Goal: Obtain resource: Download file/media

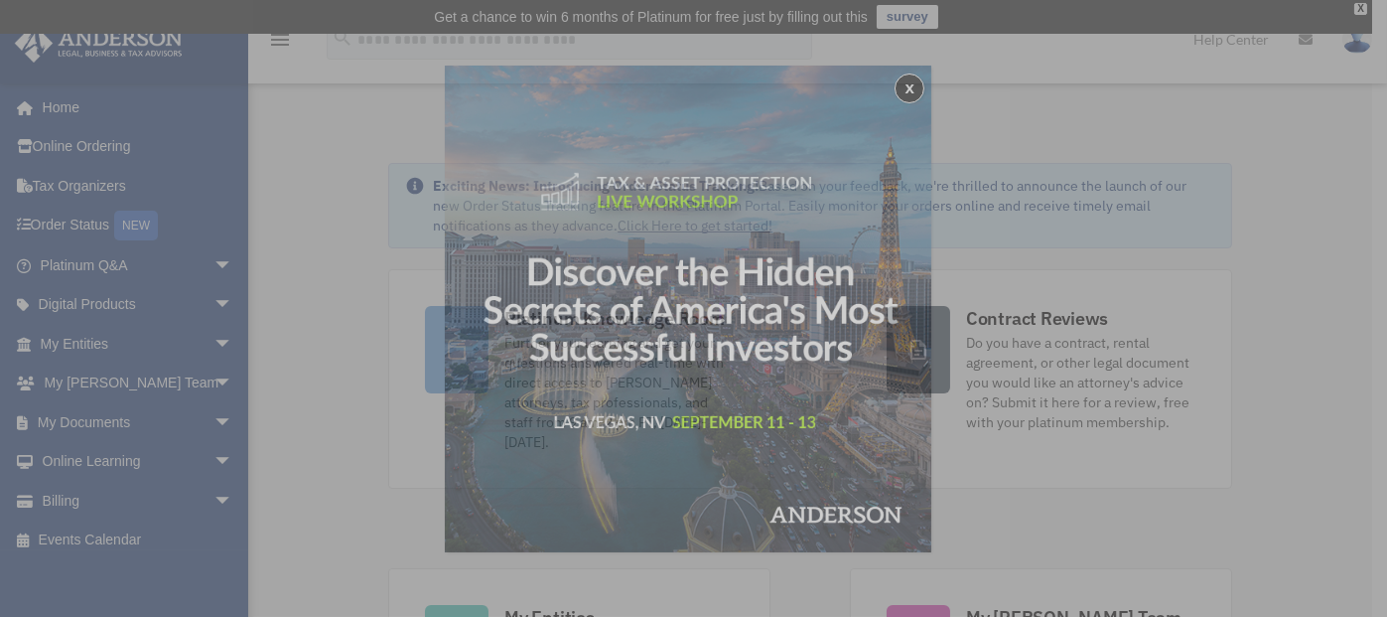
click at [201, 424] on div "x" at bounding box center [693, 308] width 1387 height 617
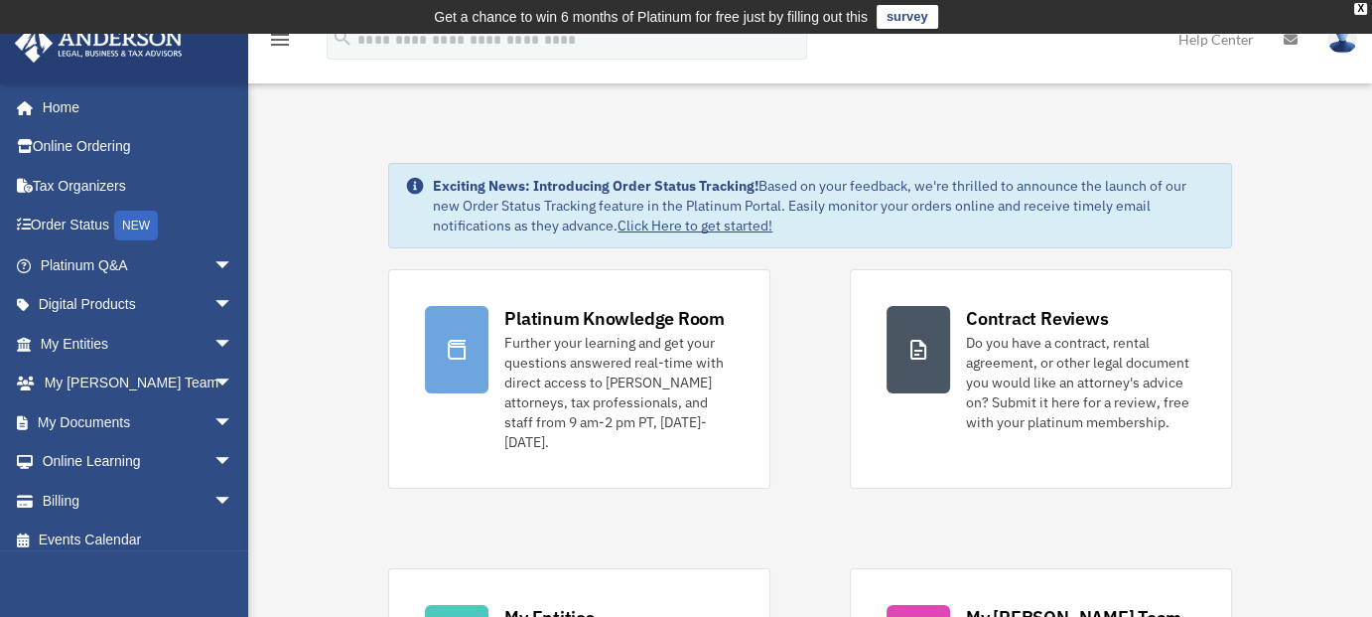
click at [213, 424] on span "arrow_drop_down" at bounding box center [233, 422] width 40 height 41
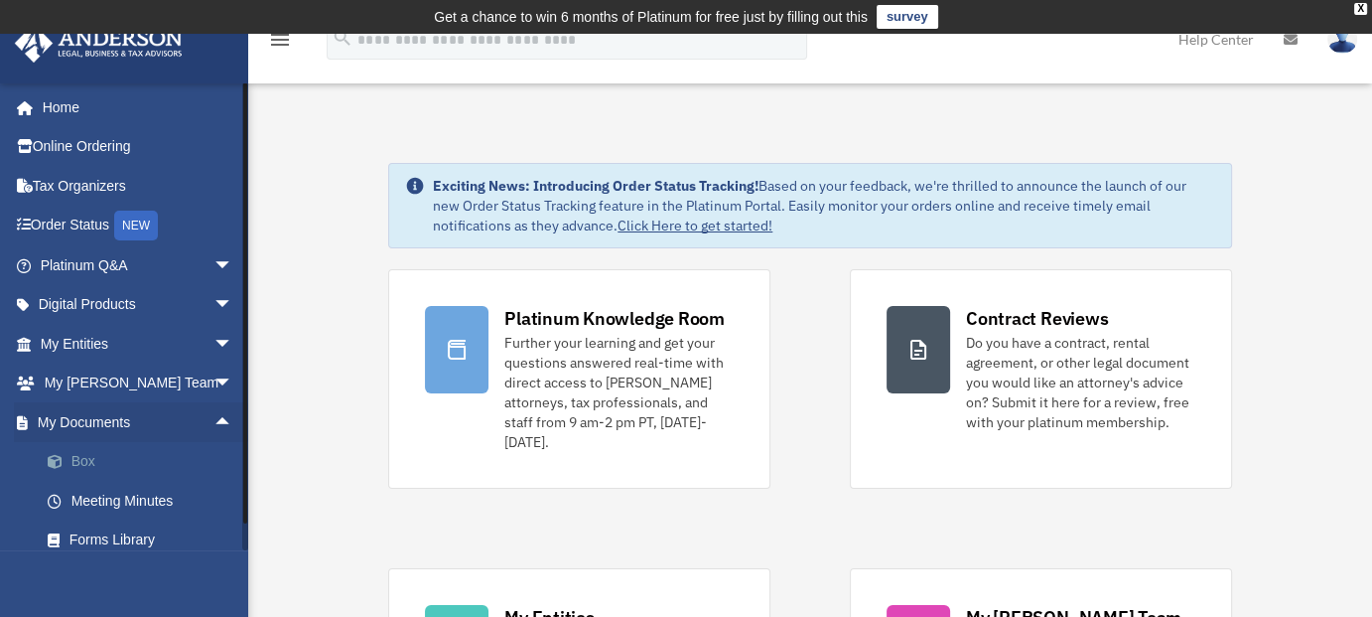
click at [84, 466] on link "Box" at bounding box center [145, 462] width 235 height 40
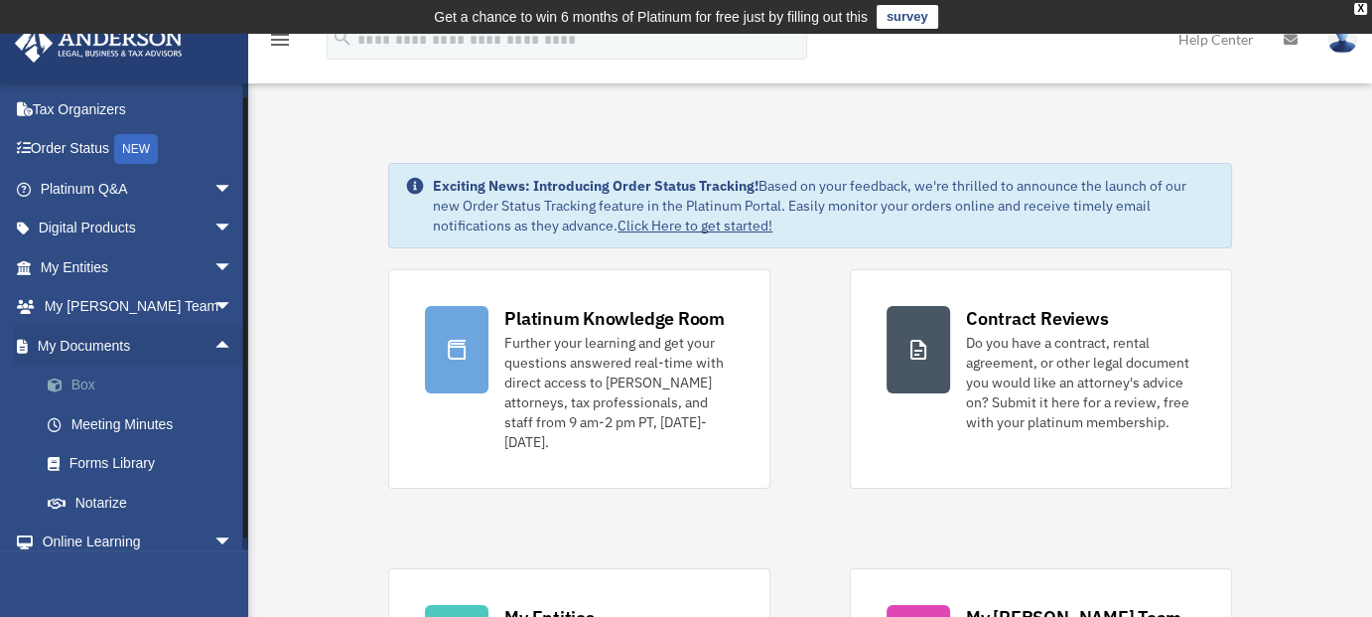
scroll to position [163, 0]
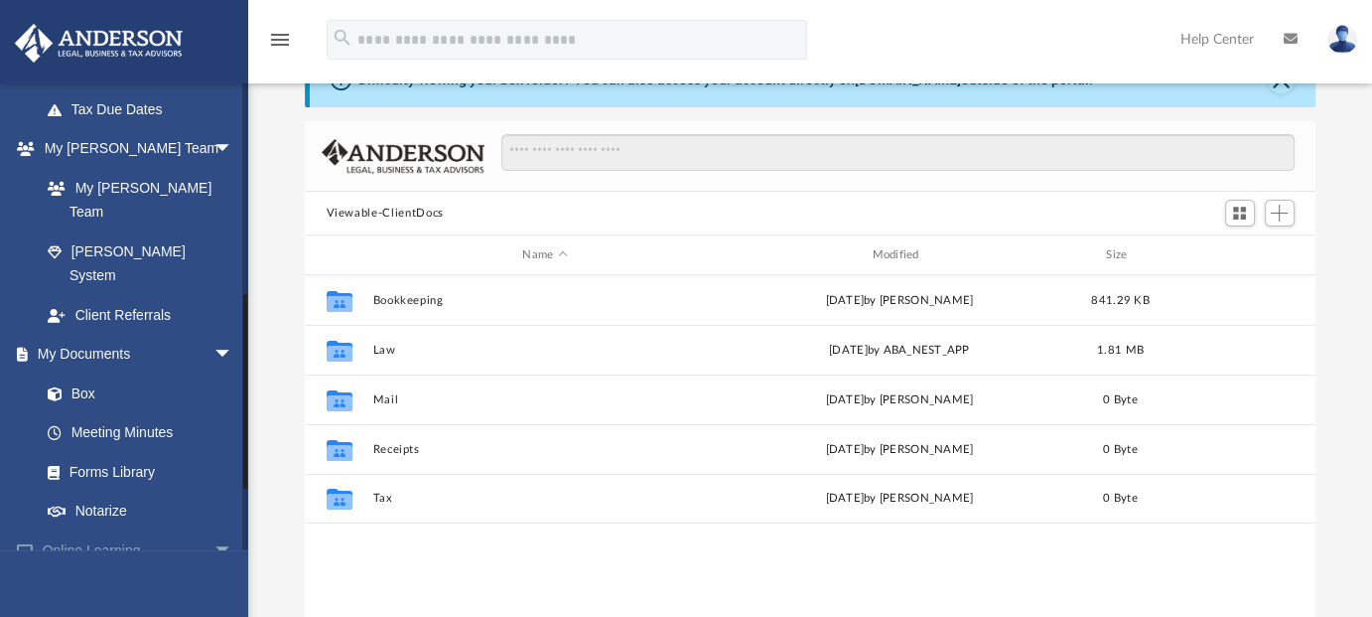
scroll to position [496, 0]
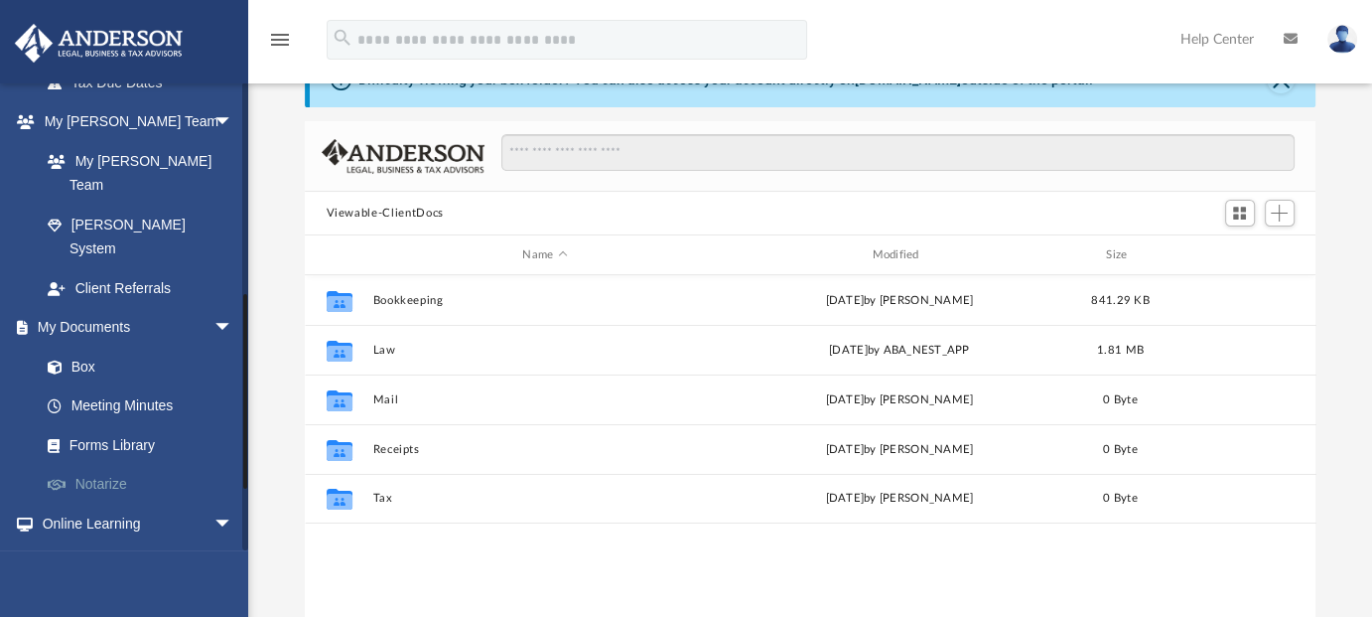
click at [96, 465] on link "Notarize" at bounding box center [145, 485] width 235 height 40
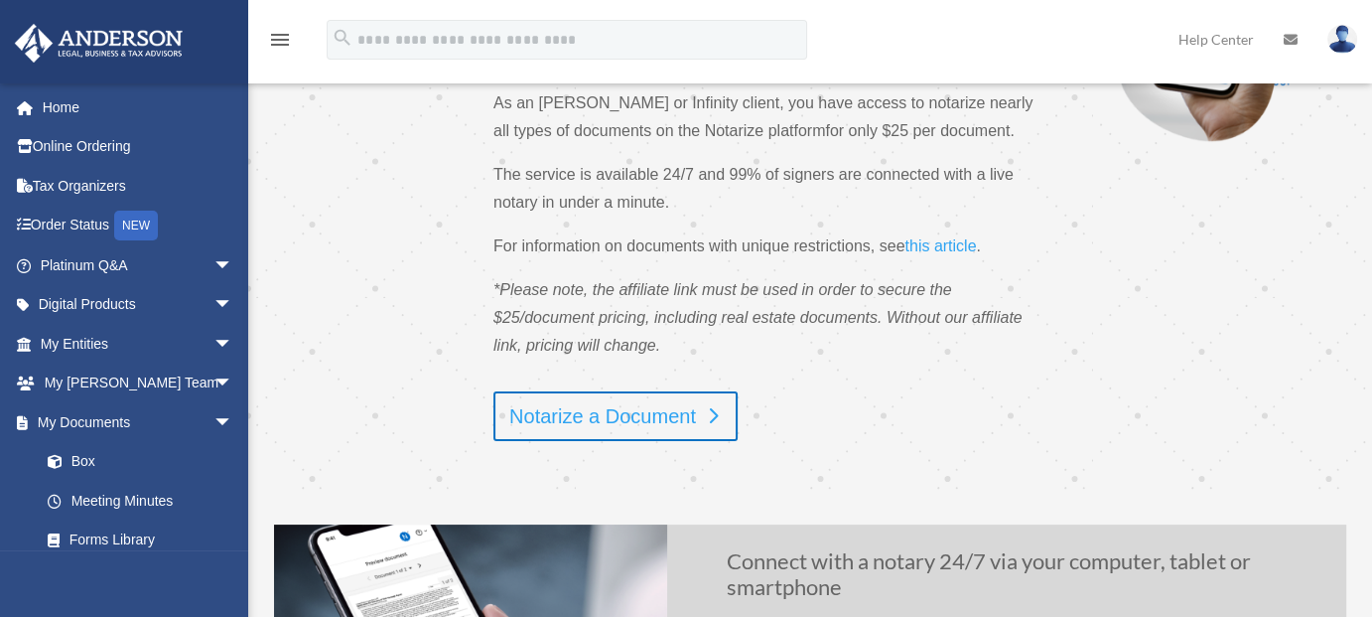
scroll to position [298, 0]
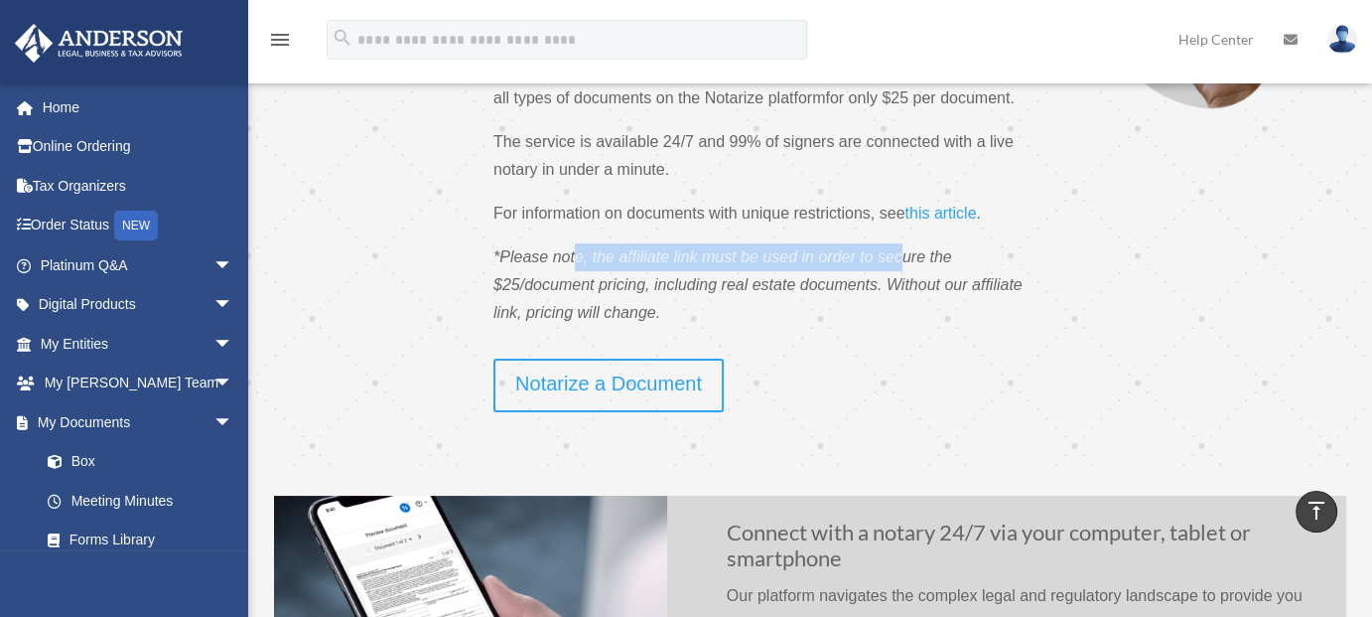
drag, startPoint x: 577, startPoint y: 268, endPoint x: 905, endPoint y: 255, distance: 327.9
click at [905, 255] on p "*Please note, the affiliate link must be used in order to secure the $25/docume…" at bounding box center [770, 292] width 554 height 99
click at [905, 255] on span "*Please note, the affiliate link must be used in order to secure the $25/docume…" at bounding box center [757, 284] width 529 height 72
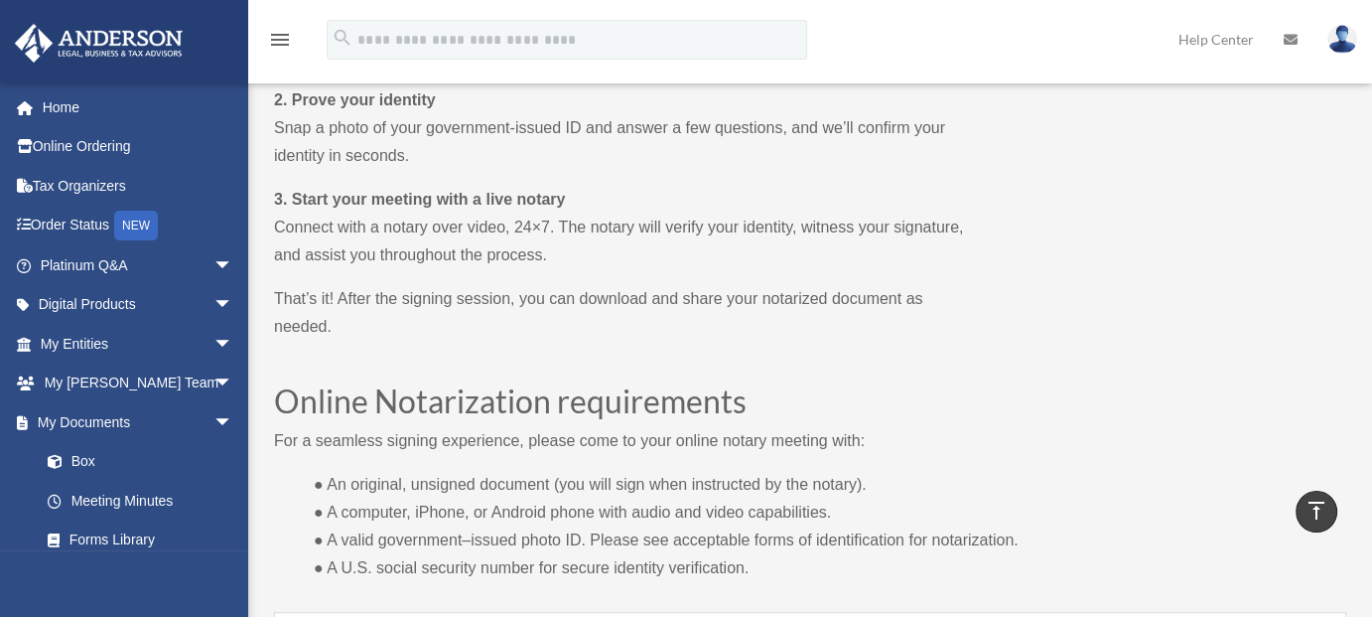
scroll to position [1192, 0]
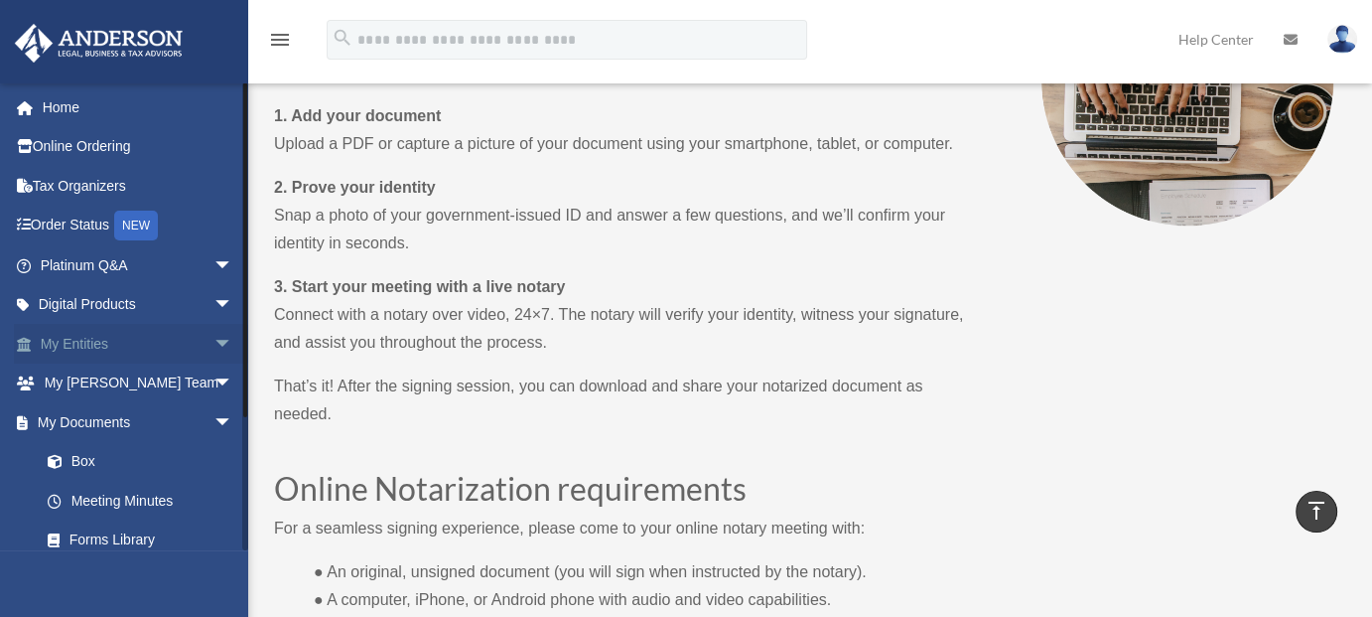
click at [135, 358] on link "My Entities arrow_drop_down" at bounding box center [138, 344] width 249 height 40
click at [80, 463] on link "Box" at bounding box center [145, 462] width 235 height 40
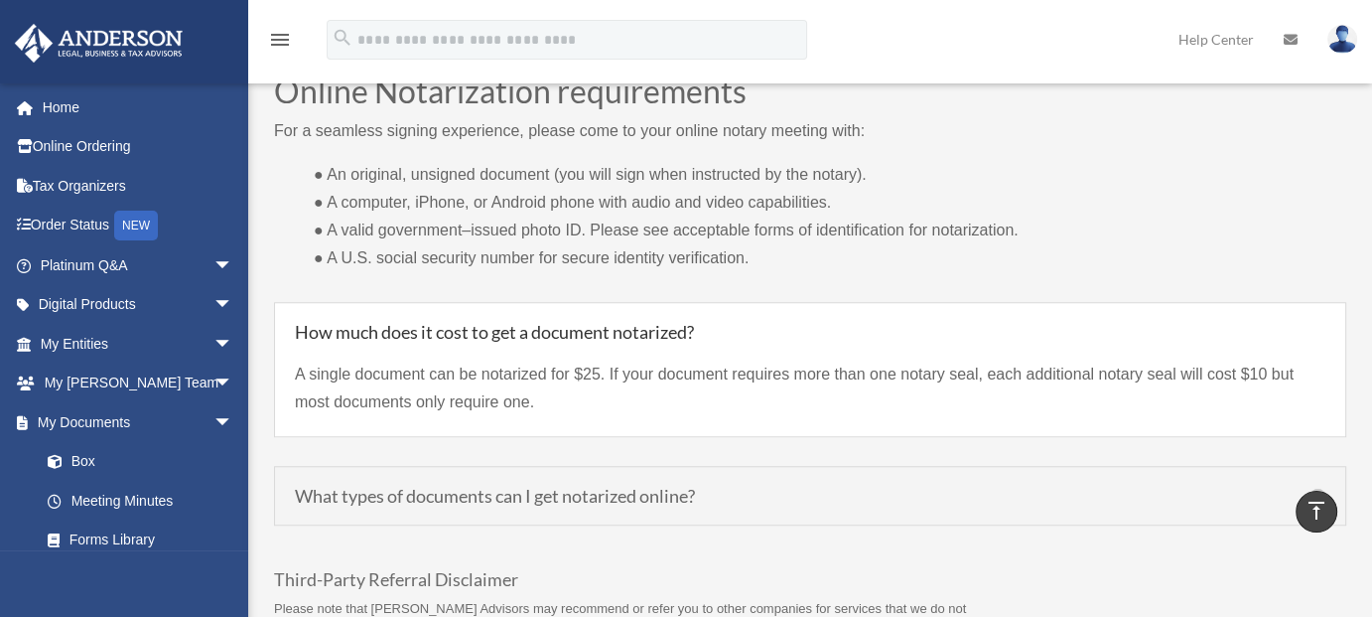
scroll to position [1293, 0]
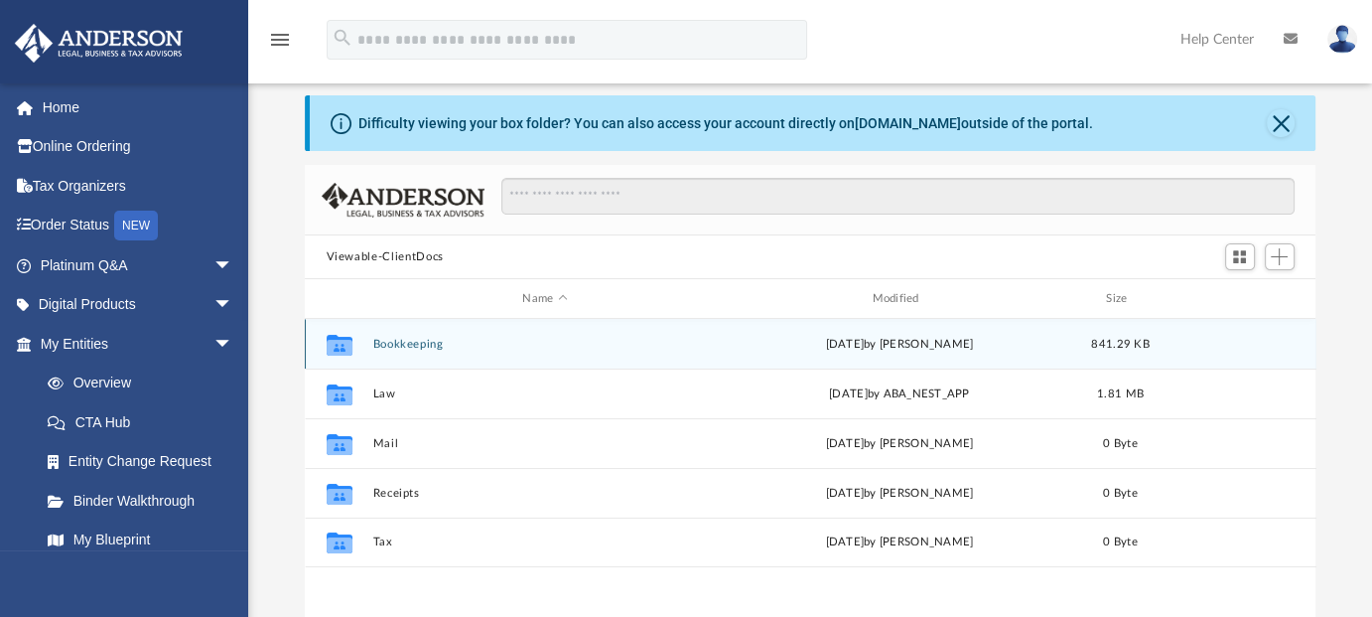
scroll to position [99, 0]
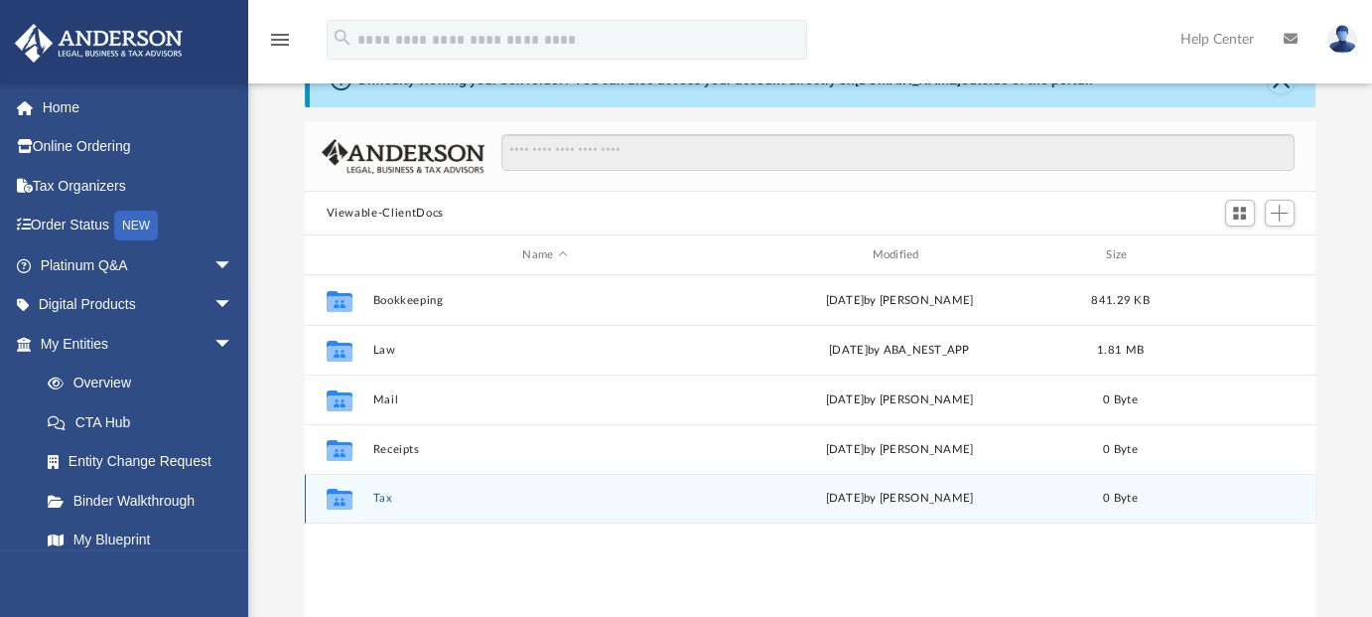
click at [389, 491] on button "Tax" at bounding box center [545, 497] width 346 height 13
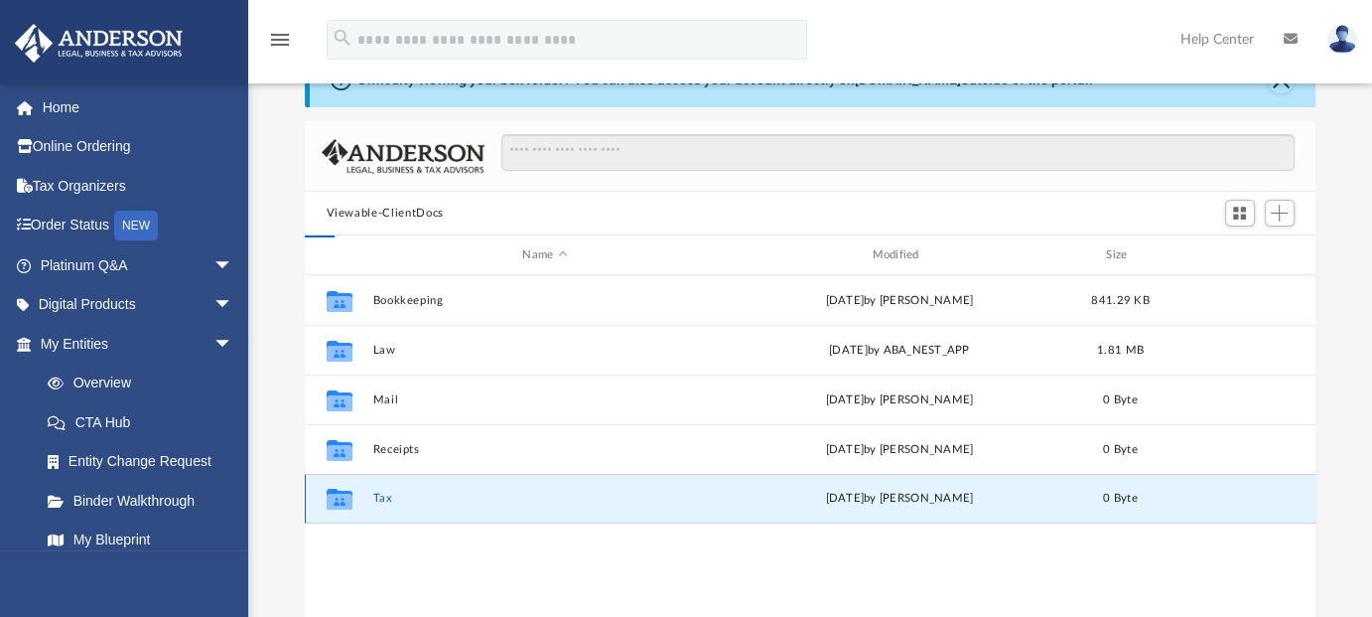
click at [389, 491] on button "Tax" at bounding box center [545, 497] width 346 height 13
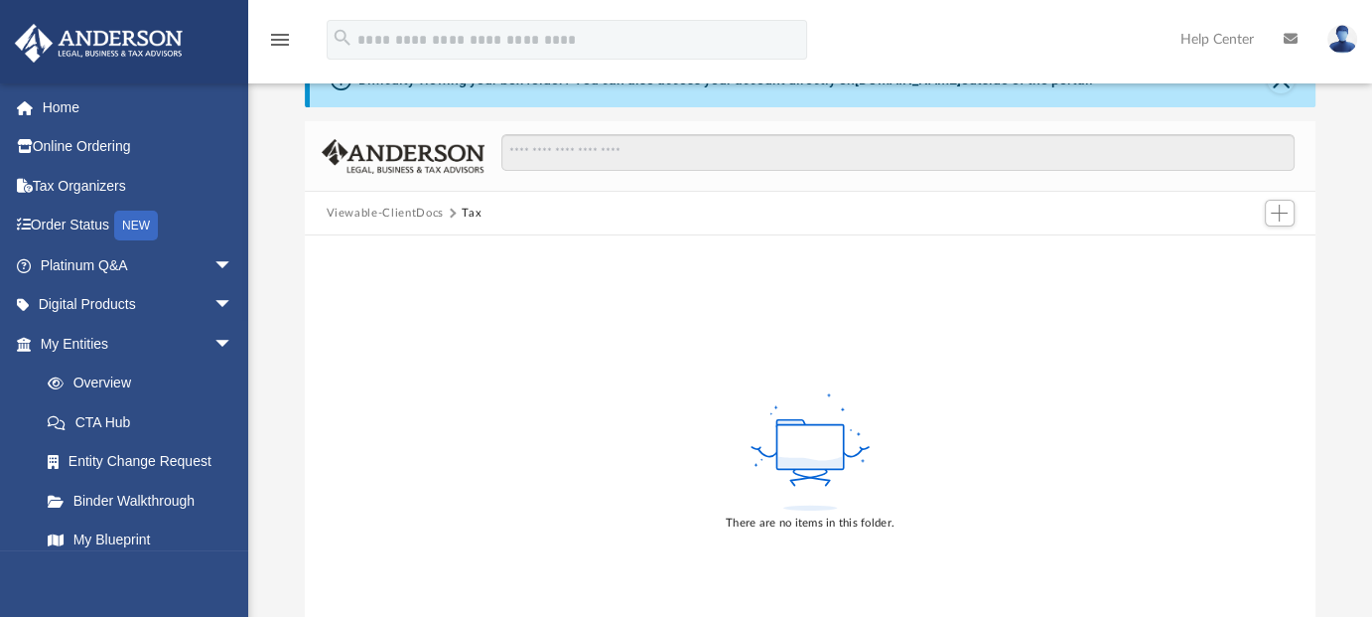
click at [407, 211] on button "Viewable-ClientDocs" at bounding box center [384, 214] width 117 height 18
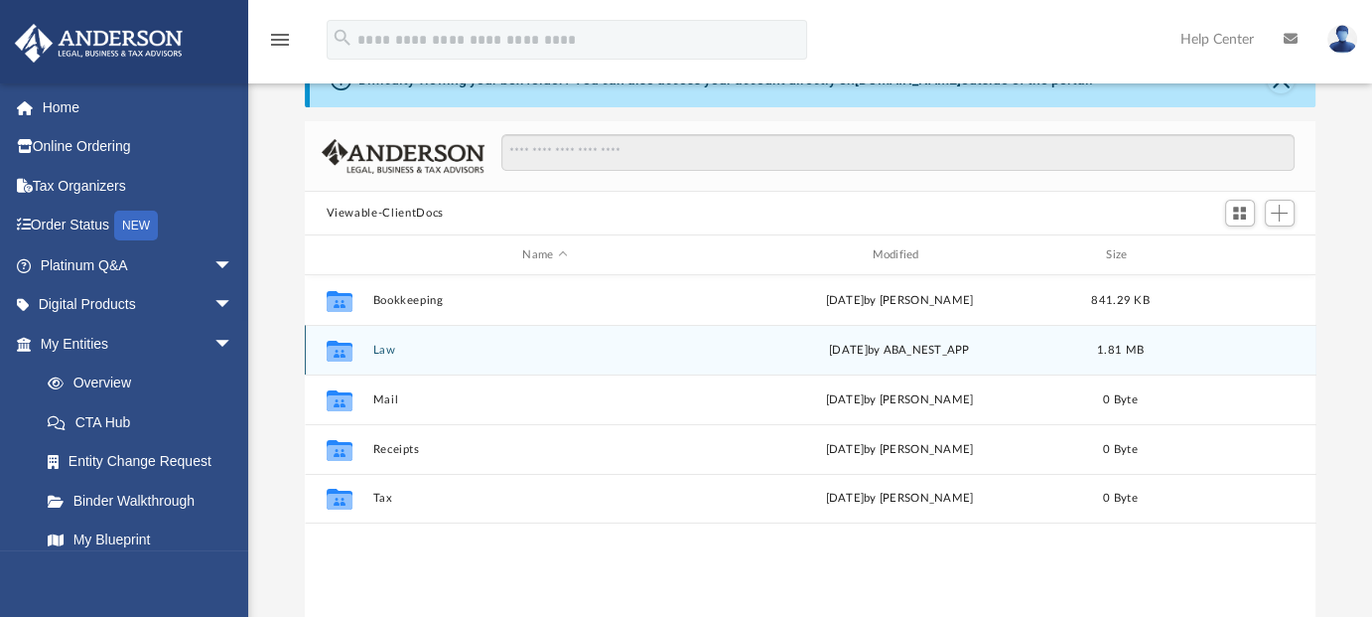
scroll to position [436, 995]
click at [375, 346] on button "Law" at bounding box center [545, 350] width 346 height 13
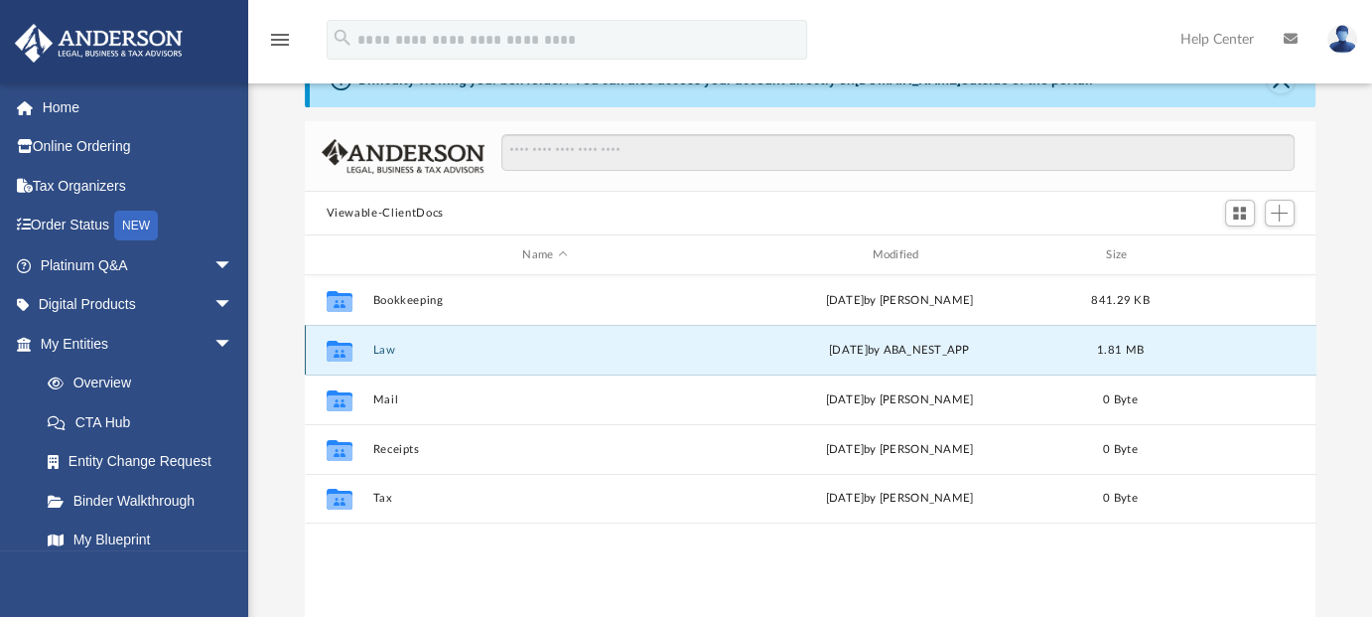
click at [375, 346] on button "Law" at bounding box center [545, 350] width 346 height 13
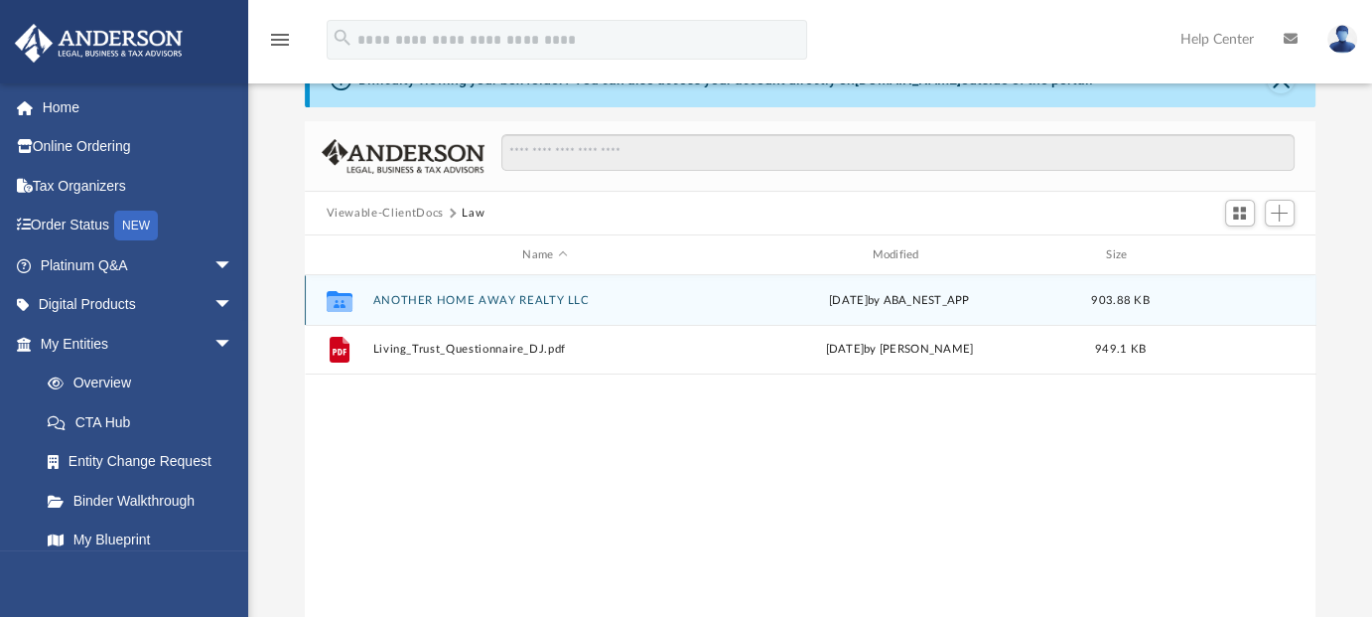
click at [516, 301] on button "ANOTHER HOME AWAY REALTY LLC" at bounding box center [545, 300] width 346 height 13
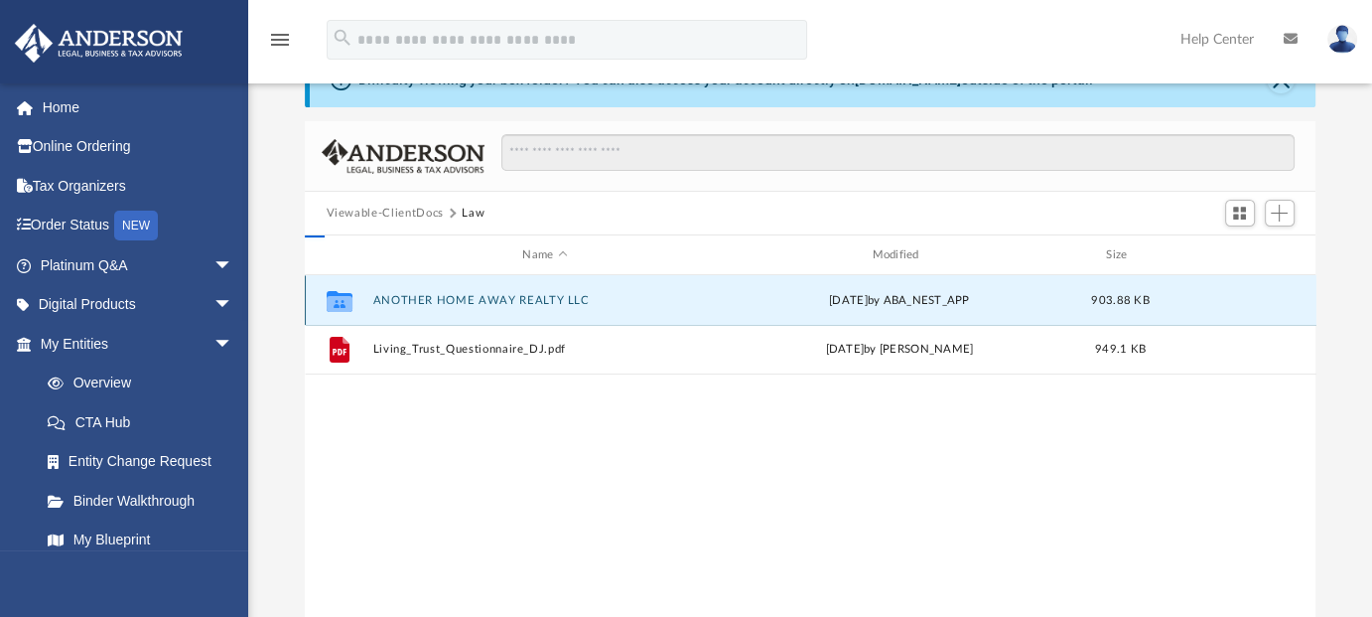
click at [516, 301] on button "ANOTHER HOME AWAY REALTY LLC" at bounding box center [545, 300] width 346 height 13
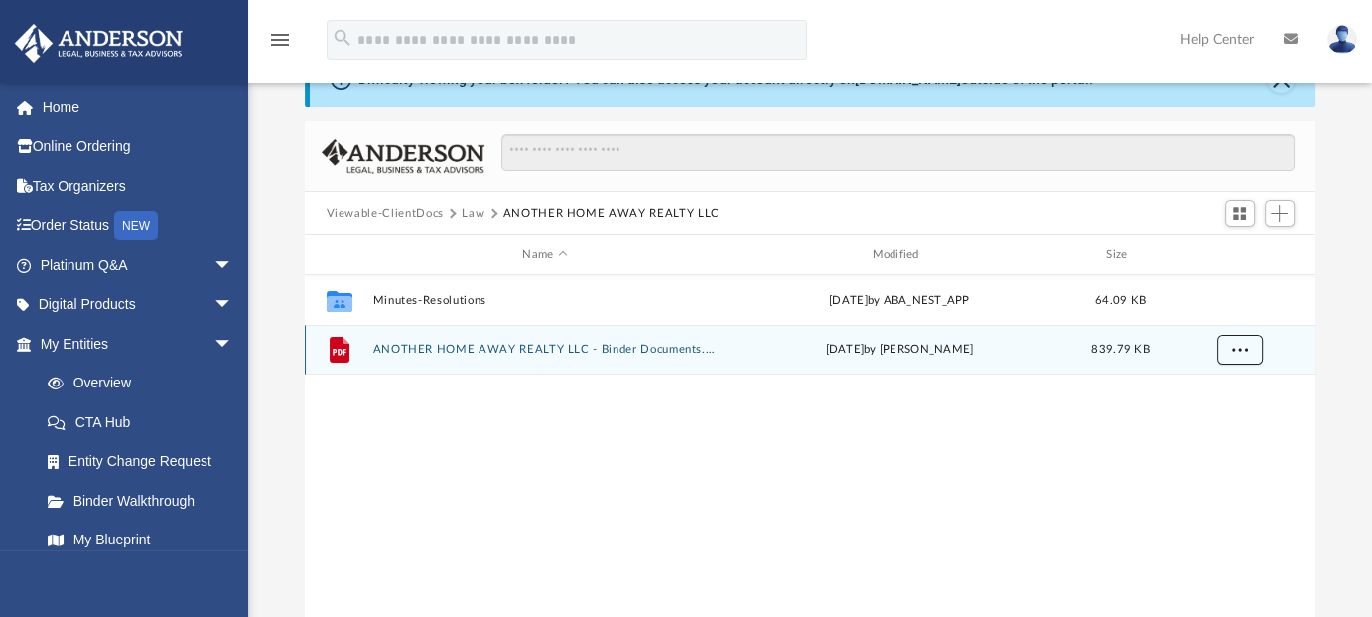
click at [1242, 351] on span "More options" at bounding box center [1239, 349] width 16 height 11
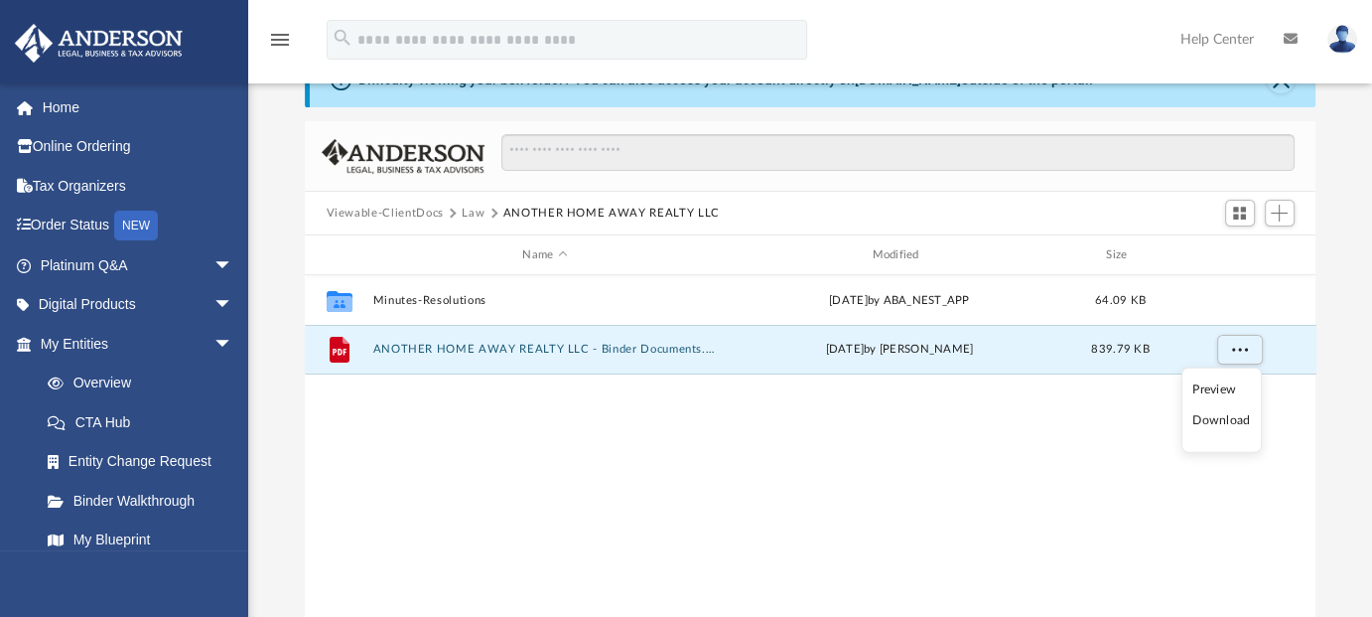
click at [1228, 418] on li "Download" at bounding box center [1222, 420] width 58 height 21
click at [1235, 349] on span "More options" at bounding box center [1239, 349] width 16 height 11
click at [410, 212] on button "Viewable-ClientDocs" at bounding box center [384, 214] width 117 height 18
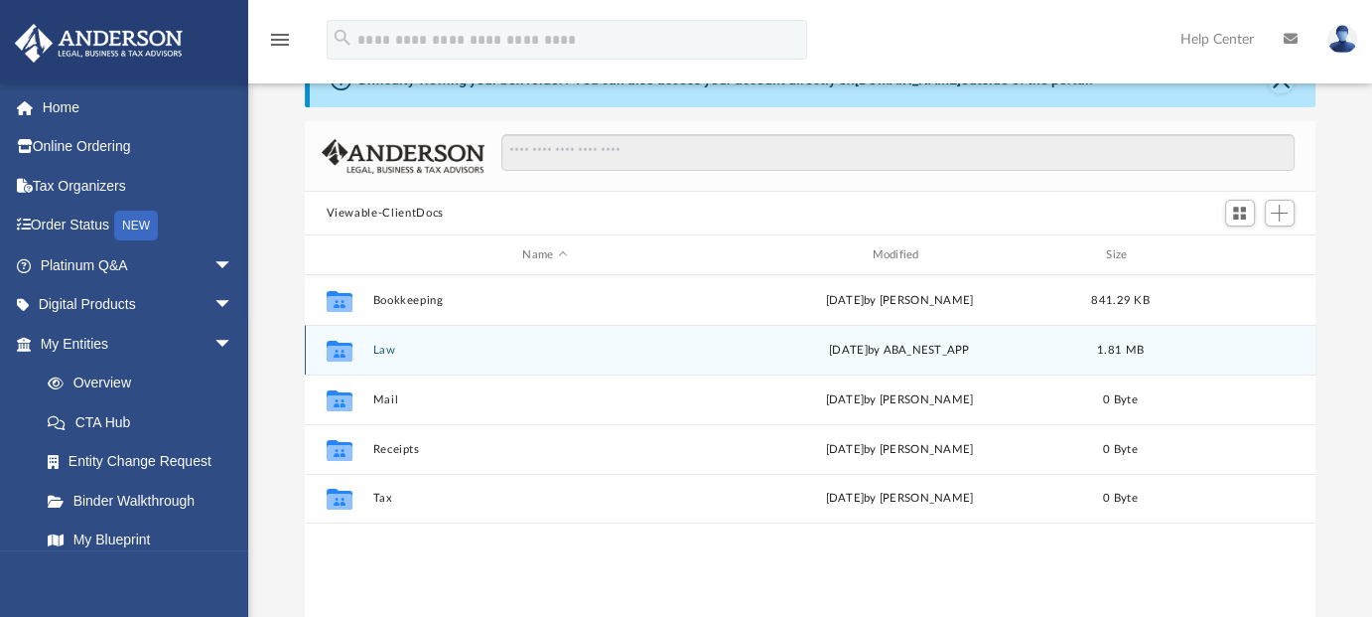
click at [391, 360] on div "Collaborated Folder Law Mon Jun 2 2025 by ABA_NEST_APP 1.81 MB" at bounding box center [811, 350] width 1012 height 50
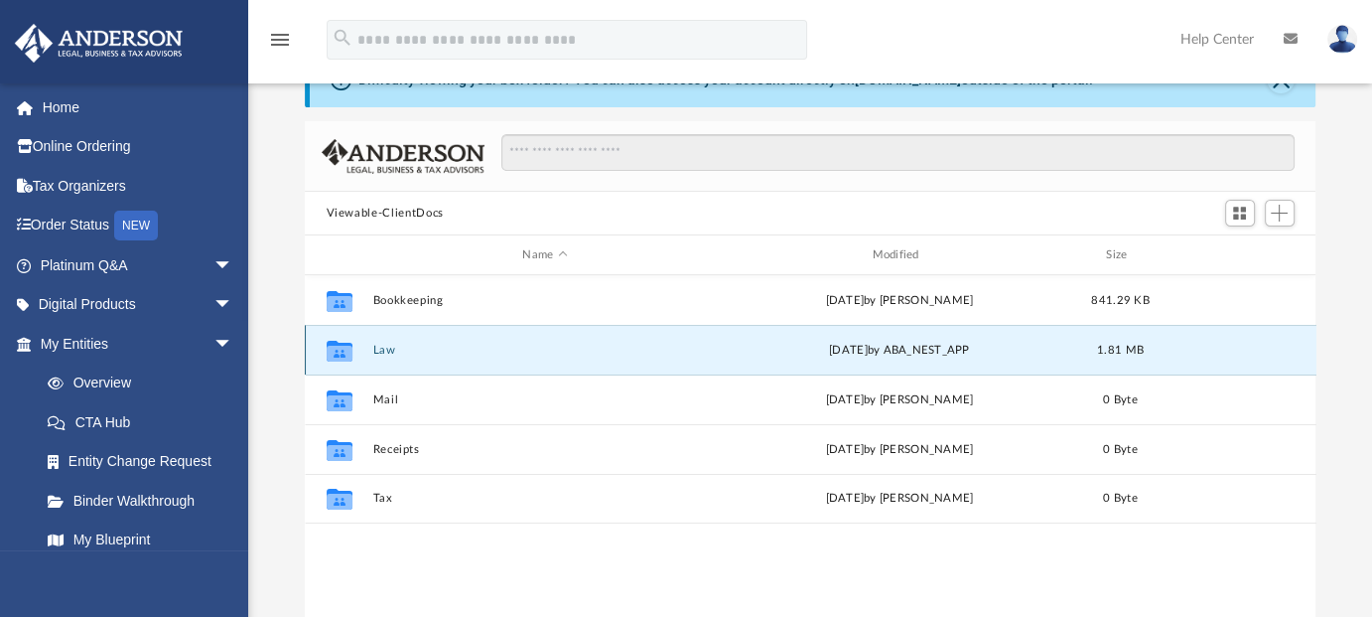
click at [385, 345] on button "Law" at bounding box center [545, 350] width 346 height 13
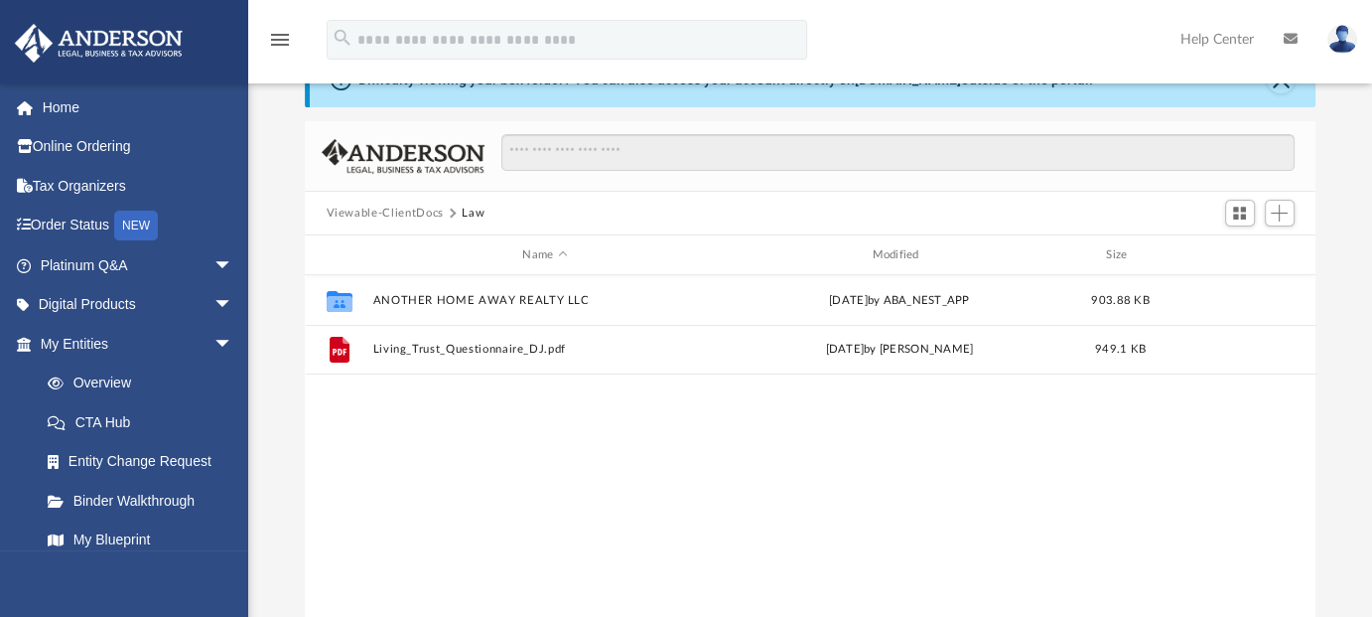
click at [403, 206] on button "Viewable-ClientDocs" at bounding box center [384, 214] width 117 height 18
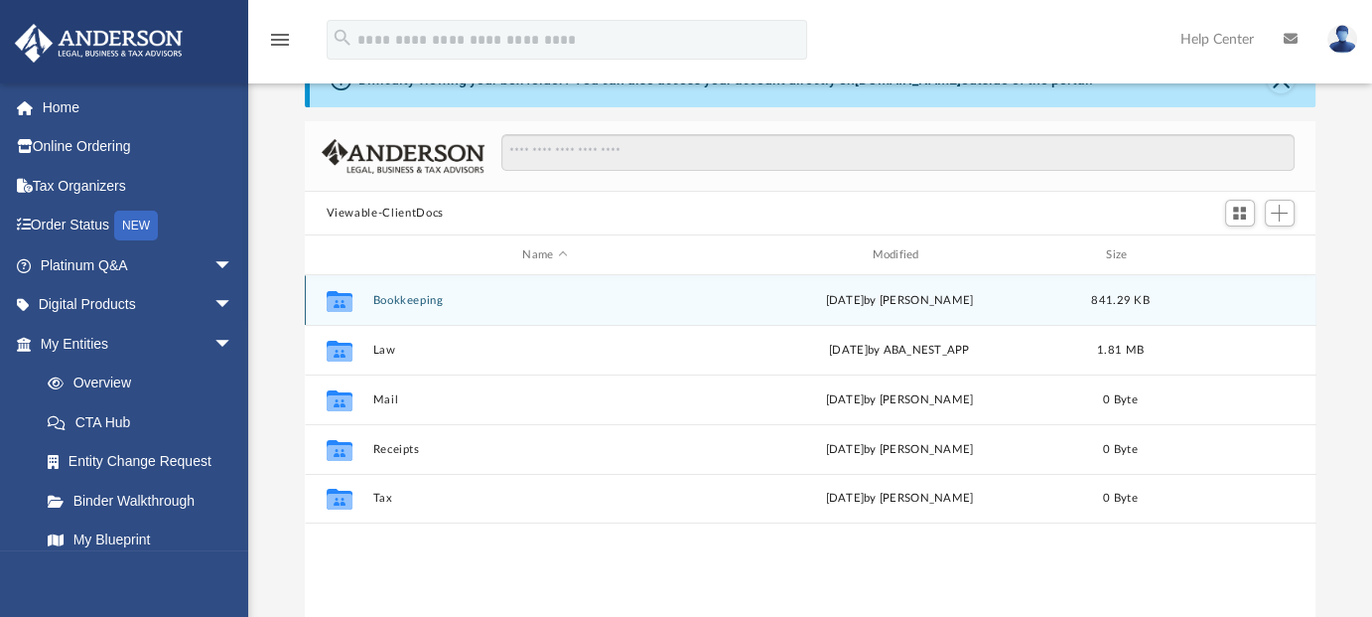
click at [402, 300] on button "Bookkeeping" at bounding box center [545, 300] width 346 height 13
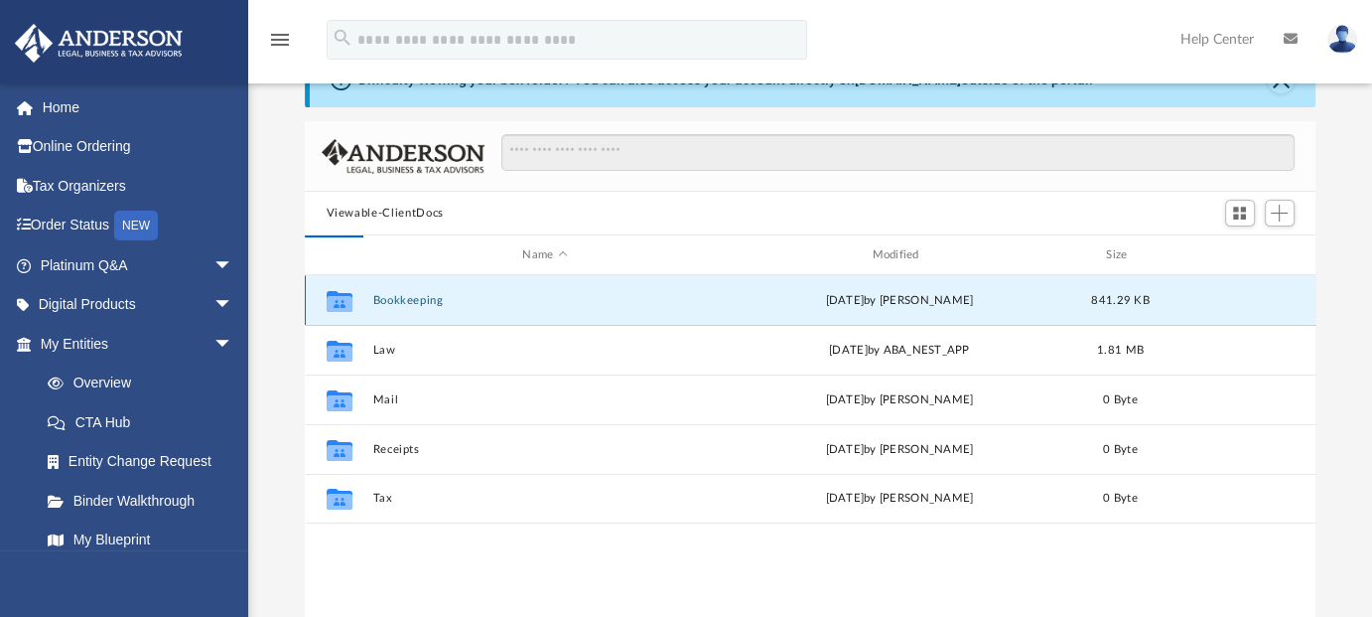
click at [402, 300] on button "Bookkeeping" at bounding box center [545, 300] width 346 height 13
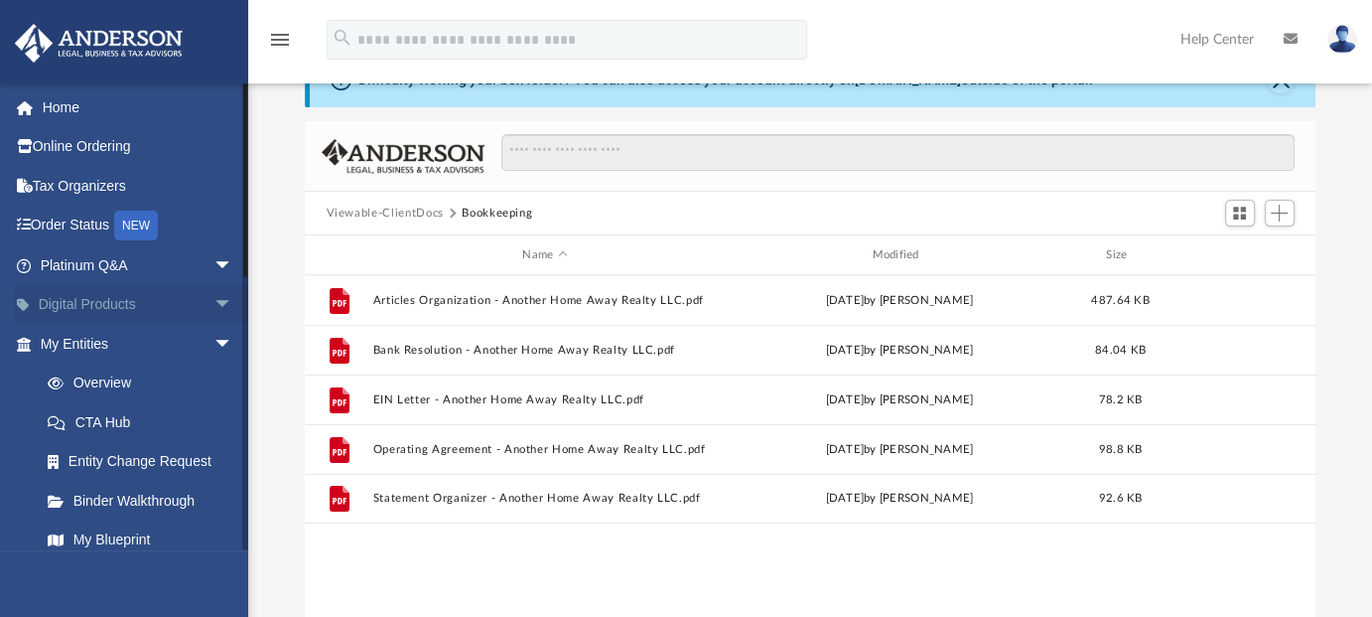
click at [119, 298] on link "Digital Products arrow_drop_down" at bounding box center [138, 305] width 249 height 40
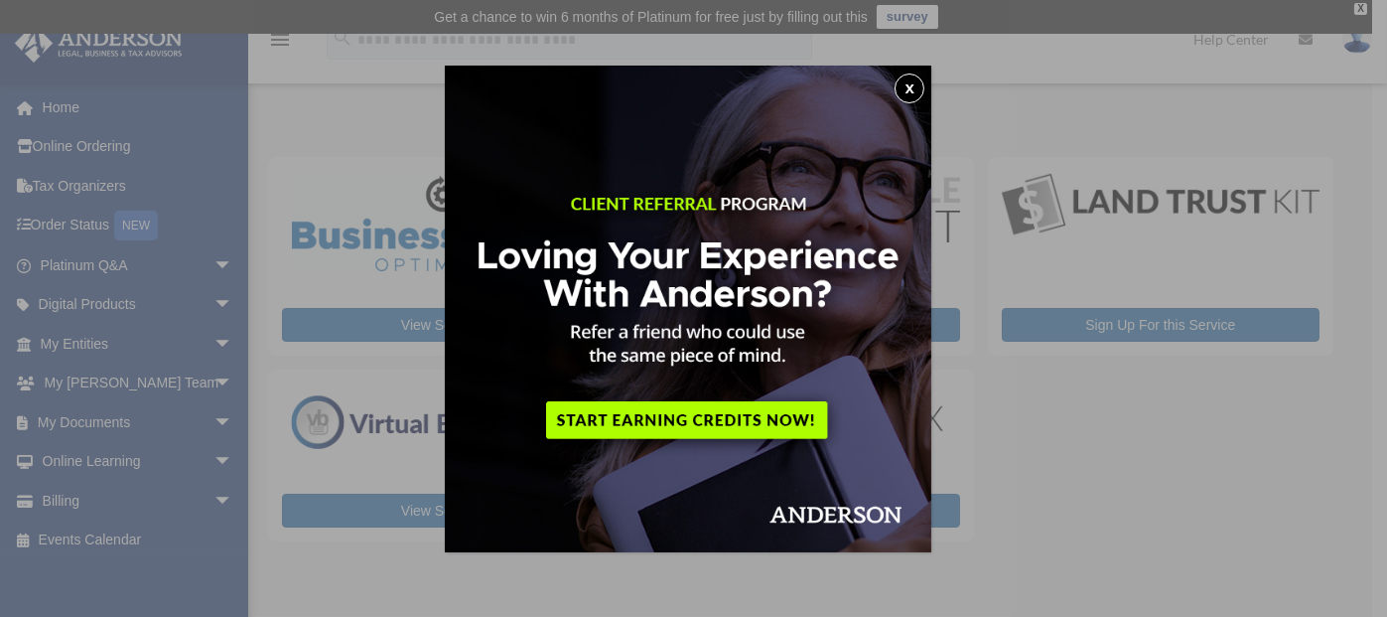
click at [913, 99] on button "x" at bounding box center [910, 88] width 30 height 30
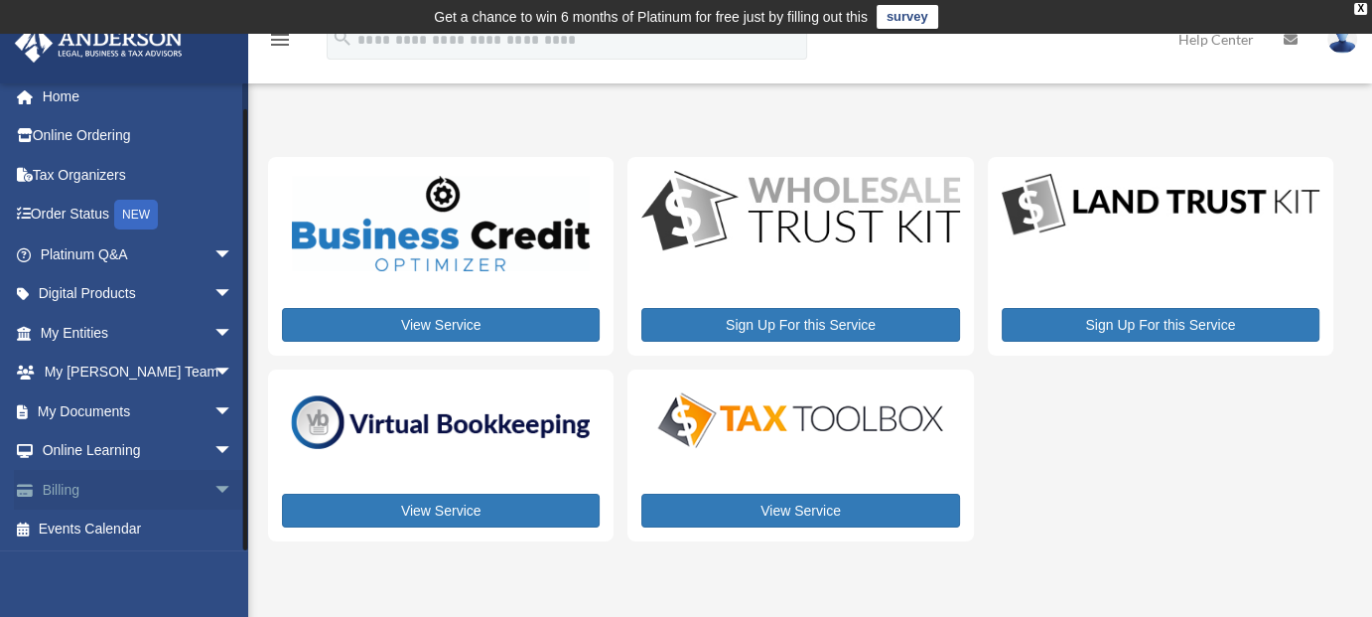
scroll to position [13, 0]
click at [213, 412] on span "arrow_drop_down" at bounding box center [233, 409] width 40 height 41
click at [174, 522] on link "Forms Library" at bounding box center [145, 527] width 235 height 40
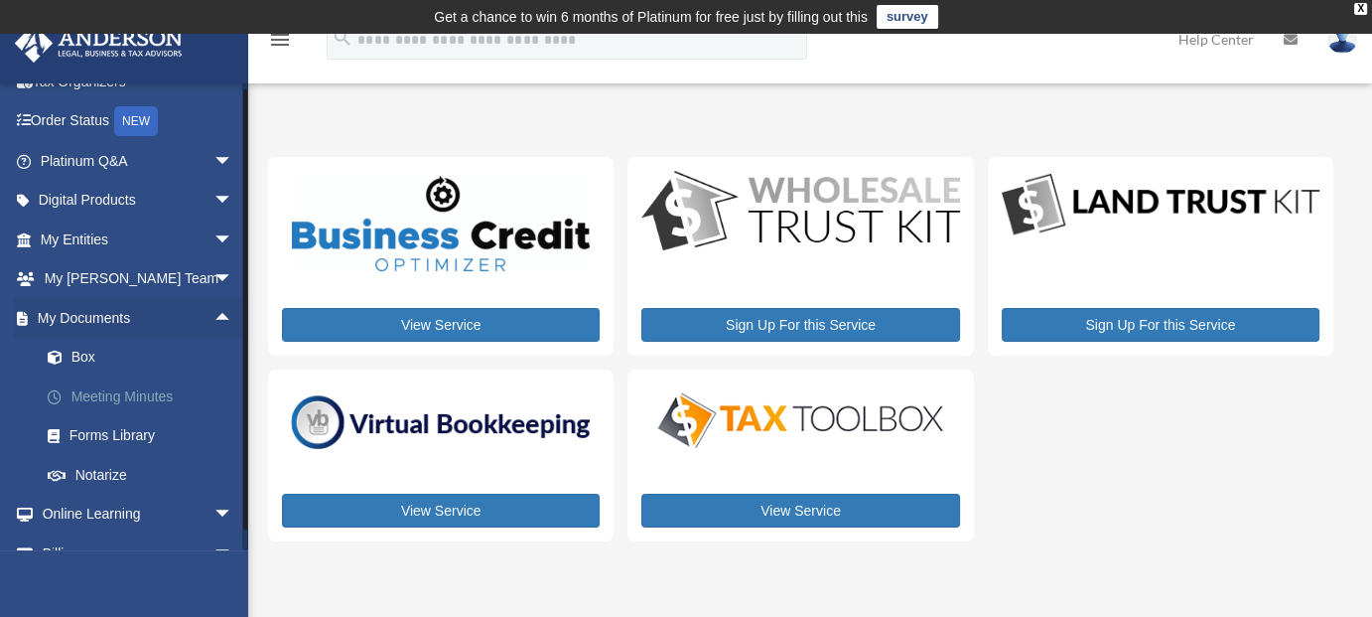
scroll to position [170, 0]
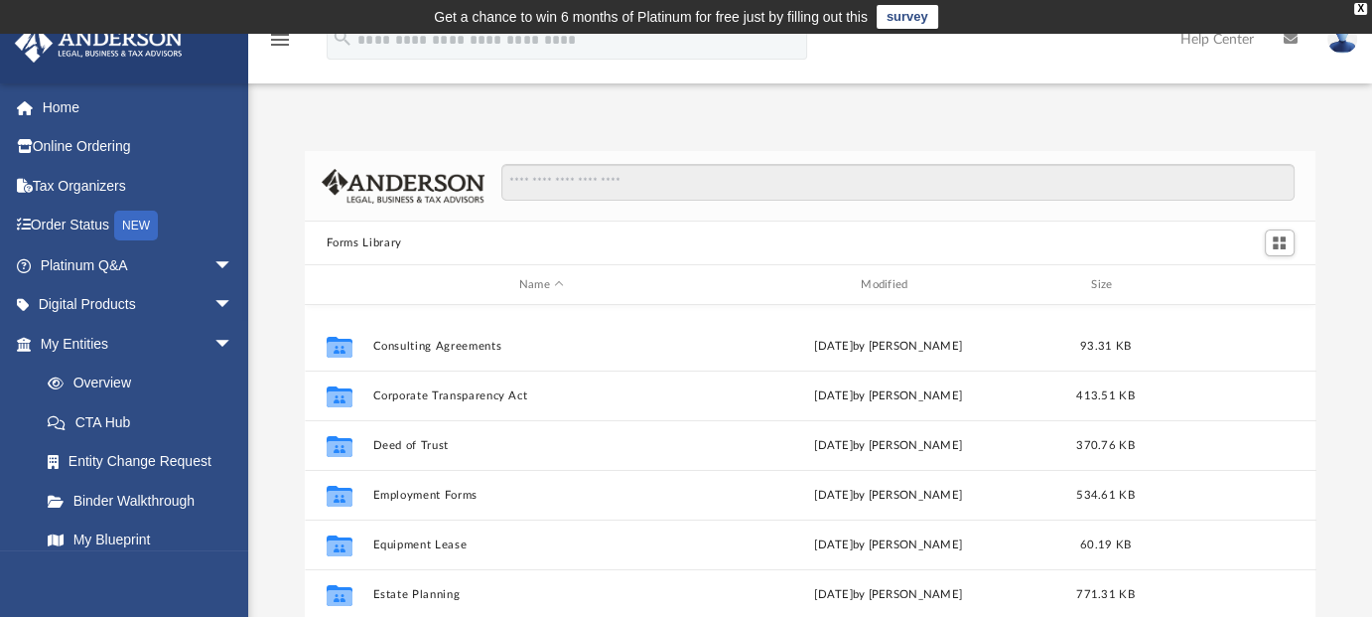
scroll to position [496, 0]
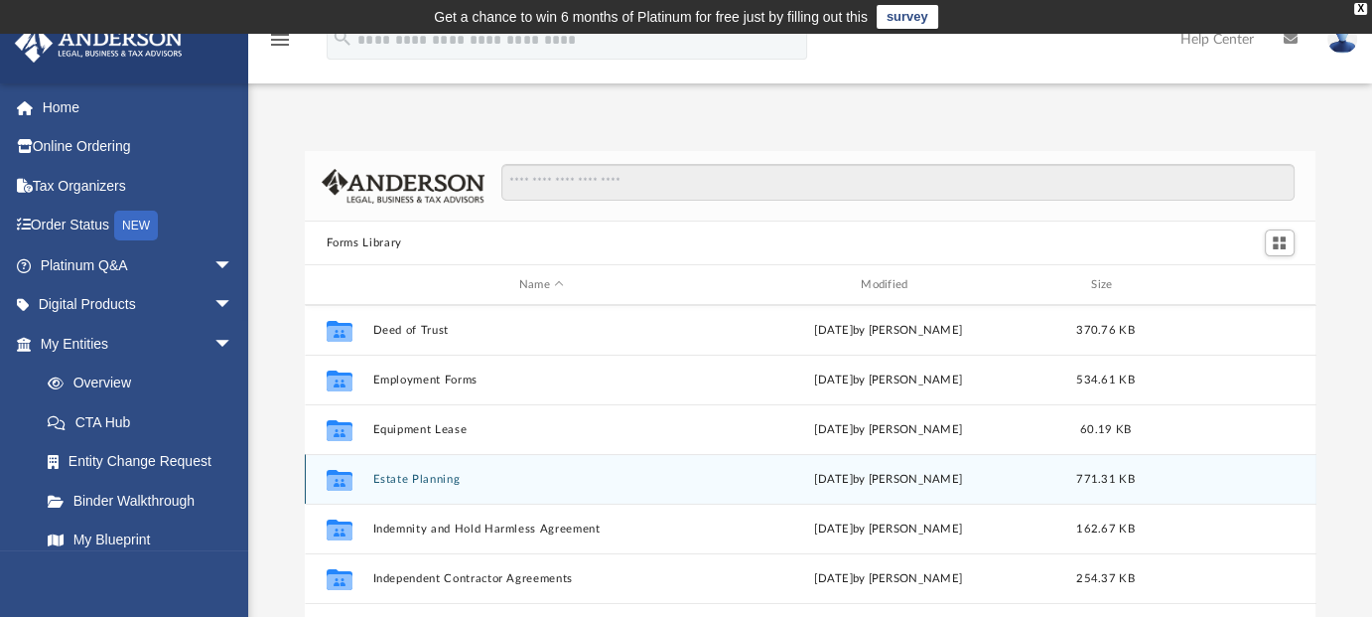
click at [395, 484] on button "Estate Planning" at bounding box center [541, 479] width 338 height 13
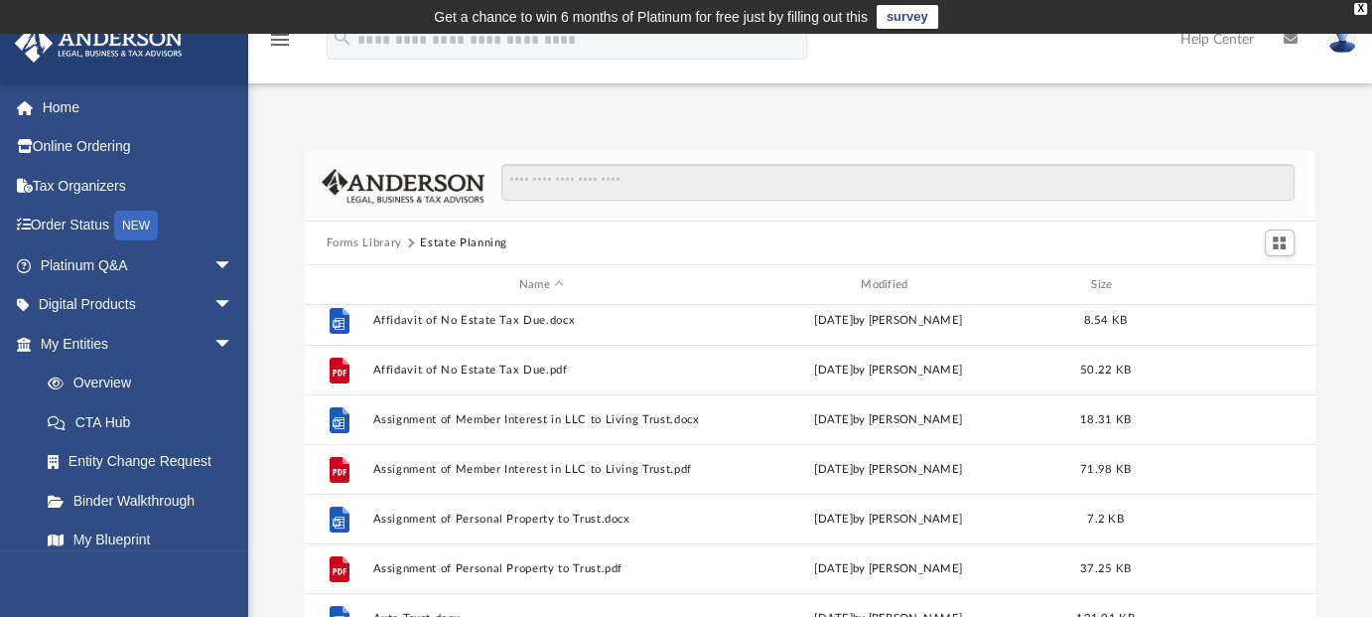
scroll to position [0, 0]
